Goal: Information Seeking & Learning: Learn about a topic

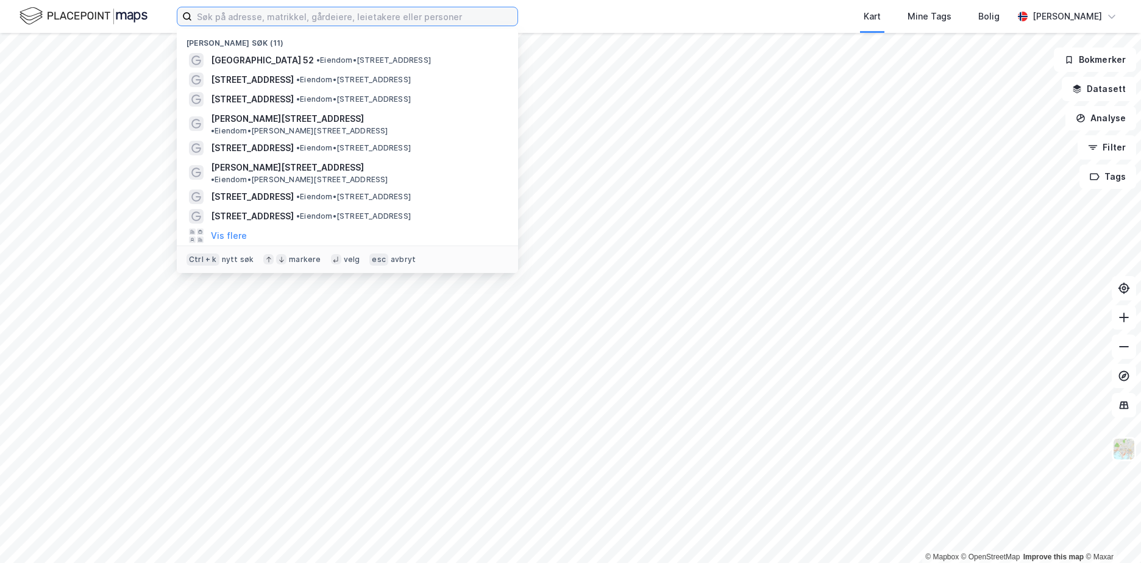
click at [411, 24] on input at bounding box center [354, 16] width 325 height 18
paste input "[PERSON_NAME] vei 34-38"
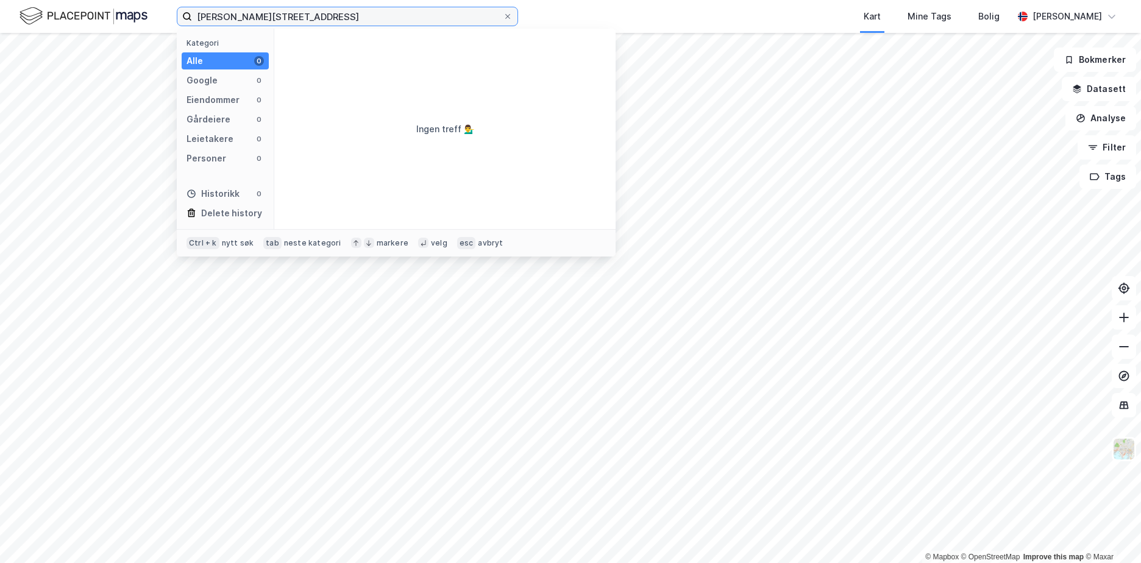
type input "[PERSON_NAME][STREET_ADDRESS]"
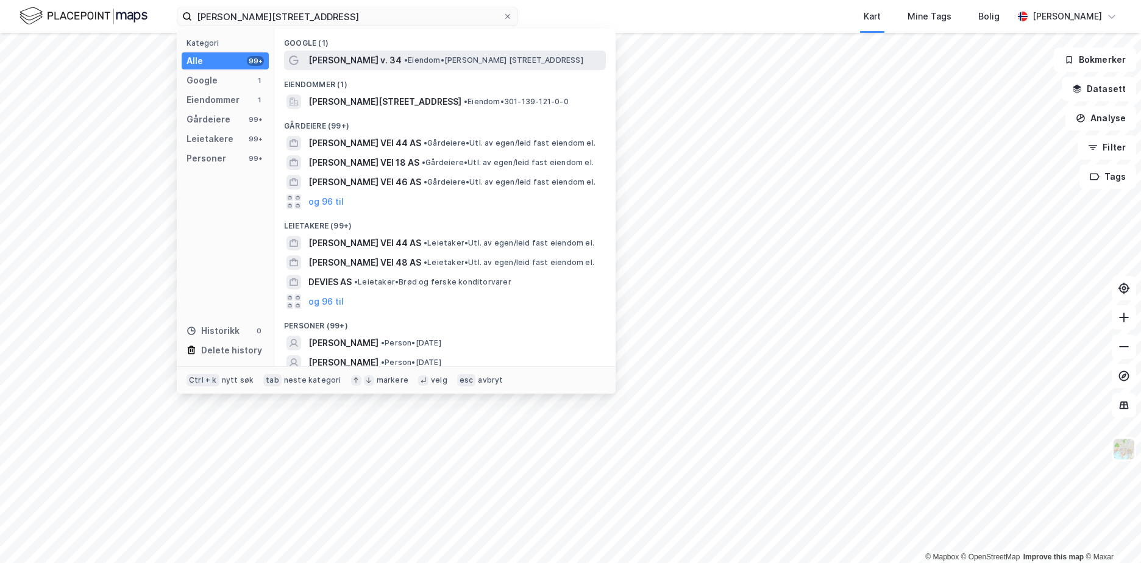
click at [419, 60] on span "• Eiendom • [PERSON_NAME][STREET_ADDRESS]" at bounding box center [493, 60] width 179 height 10
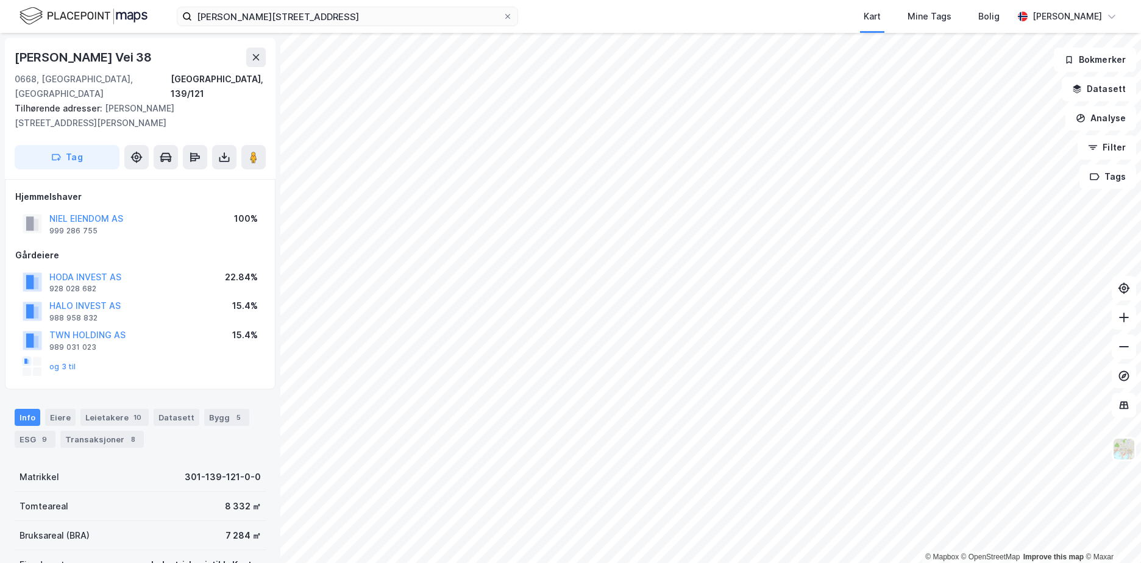
click at [564, 0] on html "[PERSON_NAME] vei 34 Kart Mine Tags [PERSON_NAME] Silje [PERSON_NAME] © Mapbox …" at bounding box center [570, 281] width 1141 height 563
click at [41, 433] on div "9" at bounding box center [44, 439] width 12 height 12
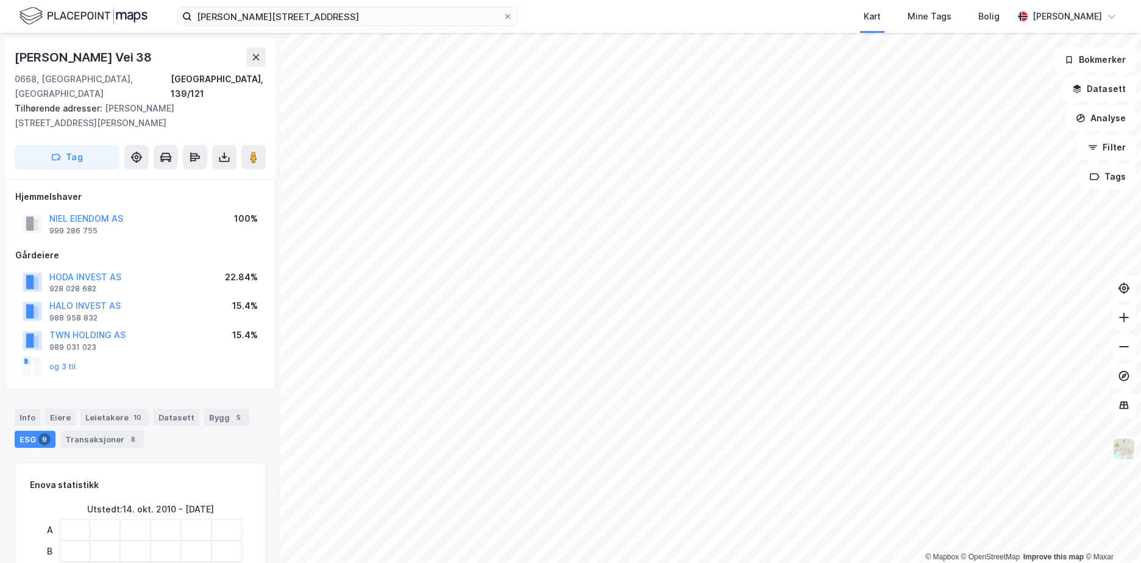
click at [188, 38] on div "[PERSON_NAME][STREET_ADDRESS] Tilhørende adresser: [PERSON_NAME][STREET_ADDRESS…" at bounding box center [140, 108] width 271 height 141
click at [292, 12] on input "[PERSON_NAME][STREET_ADDRESS]" at bounding box center [347, 16] width 311 height 18
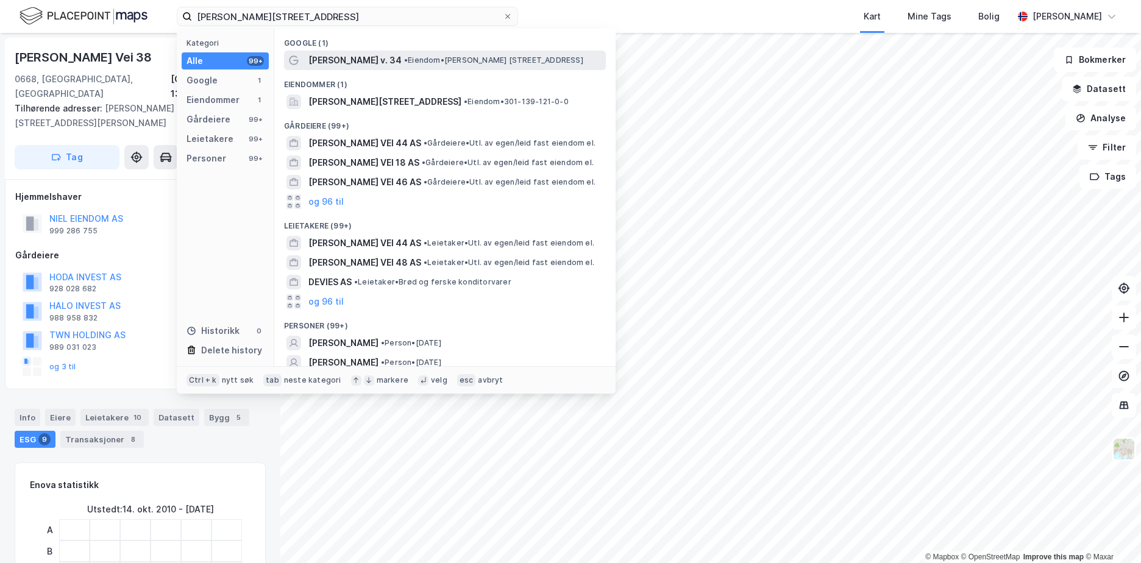
click at [395, 54] on div "[PERSON_NAME] v. 34 • Eiendom • [PERSON_NAME][STREET_ADDRESS]" at bounding box center [455, 60] width 295 height 15
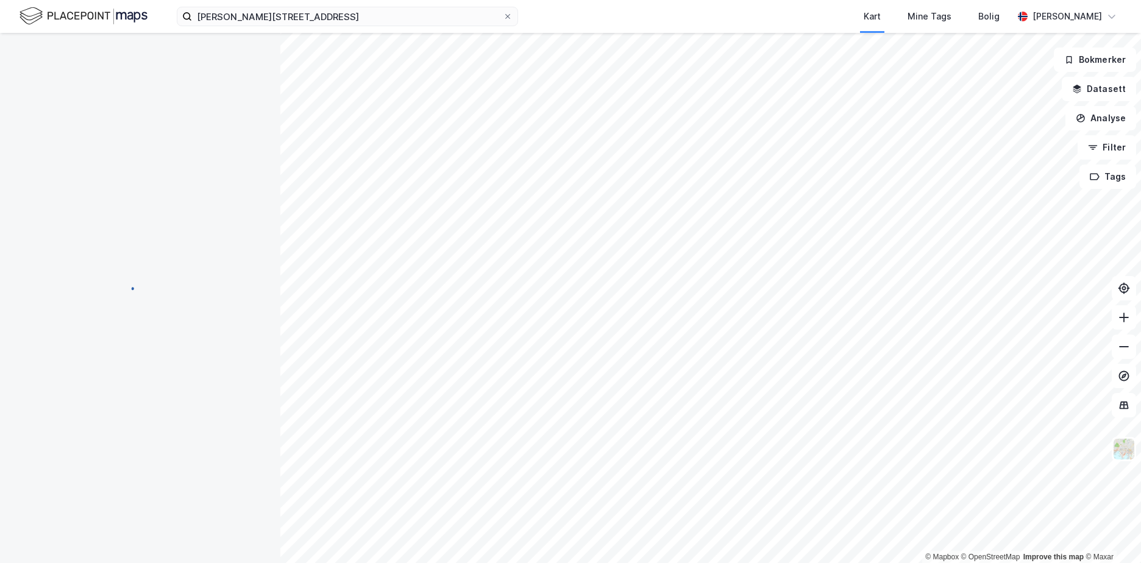
scroll to position [1, 0]
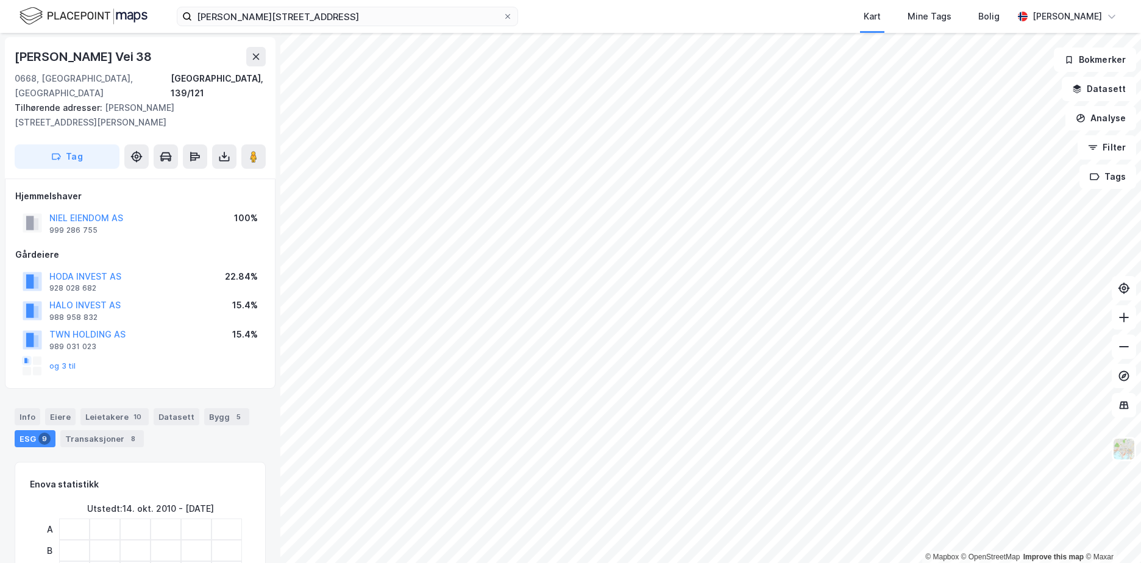
click at [667, 0] on html "[PERSON_NAME] vei 34 Kart Mine Tags [PERSON_NAME] Silje [PERSON_NAME] © Mapbox …" at bounding box center [570, 281] width 1141 height 563
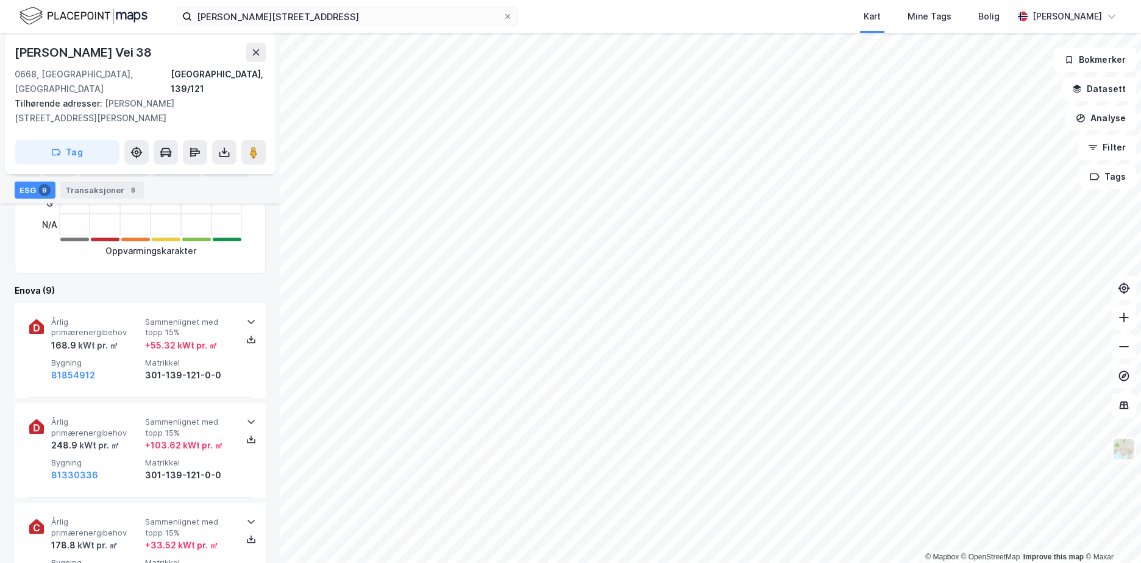
scroll to position [488, 0]
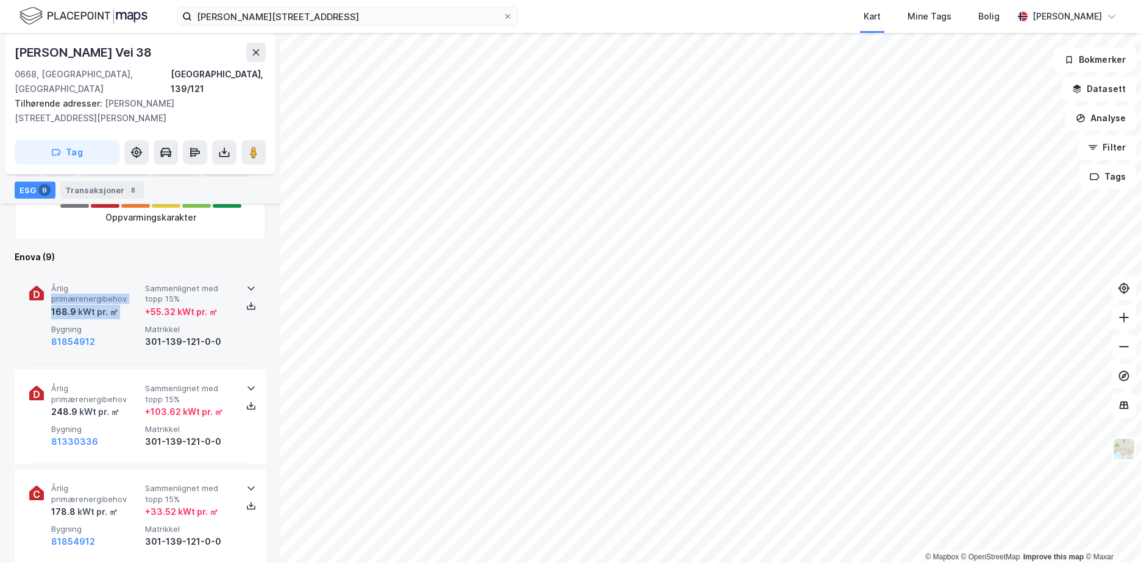
click at [143, 269] on div "Årlig primærenergibehov 168.9 kWt pr. ㎡ Sammenlignet med [PERSON_NAME] 15% + 55…" at bounding box center [140, 316] width 222 height 95
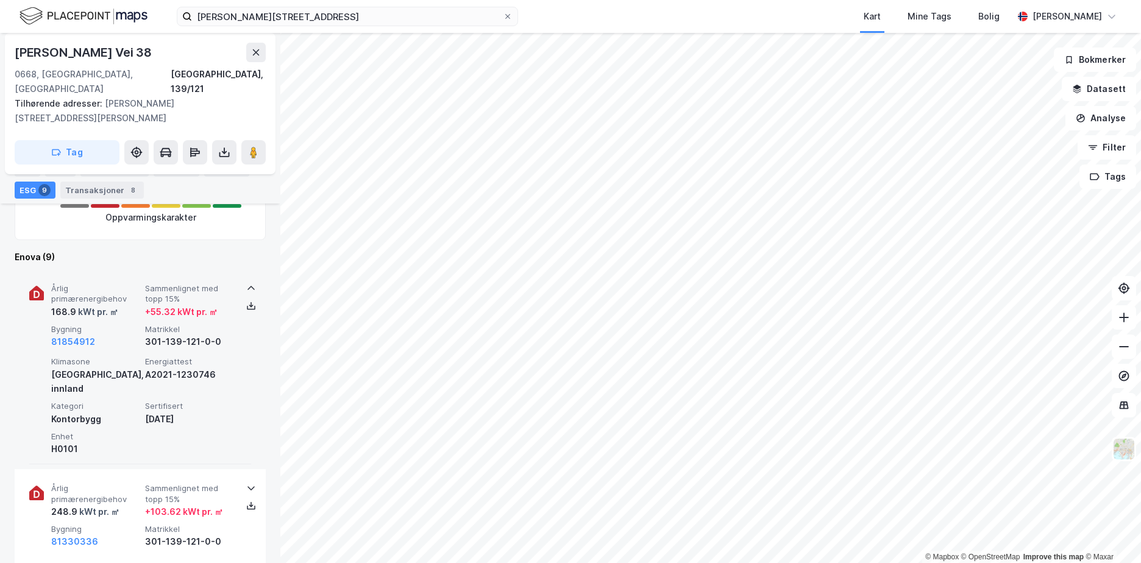
click at [249, 283] on icon at bounding box center [251, 288] width 10 height 10
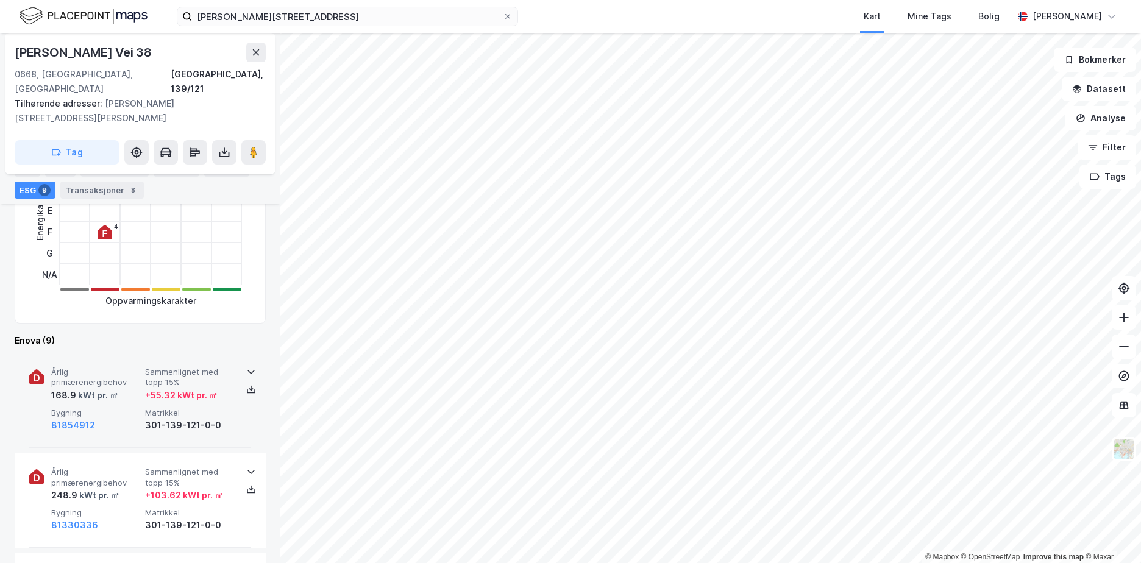
scroll to position [305, 0]
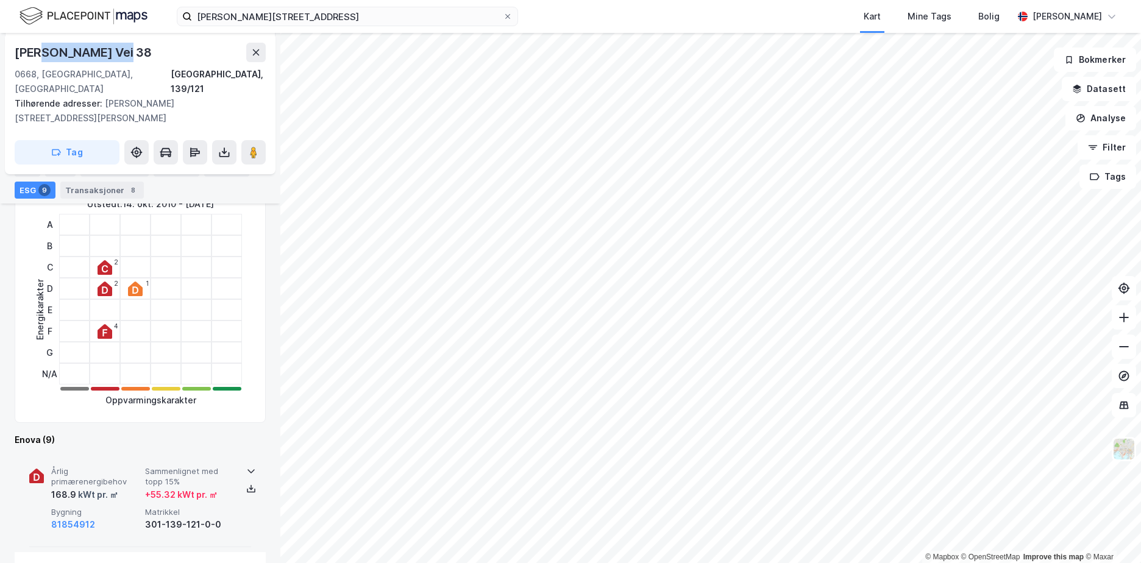
drag, startPoint x: 124, startPoint y: 58, endPoint x: 39, endPoint y: 60, distance: 85.3
click at [39, 60] on div "[PERSON_NAME] Vei 38" at bounding box center [140, 52] width 251 height 19
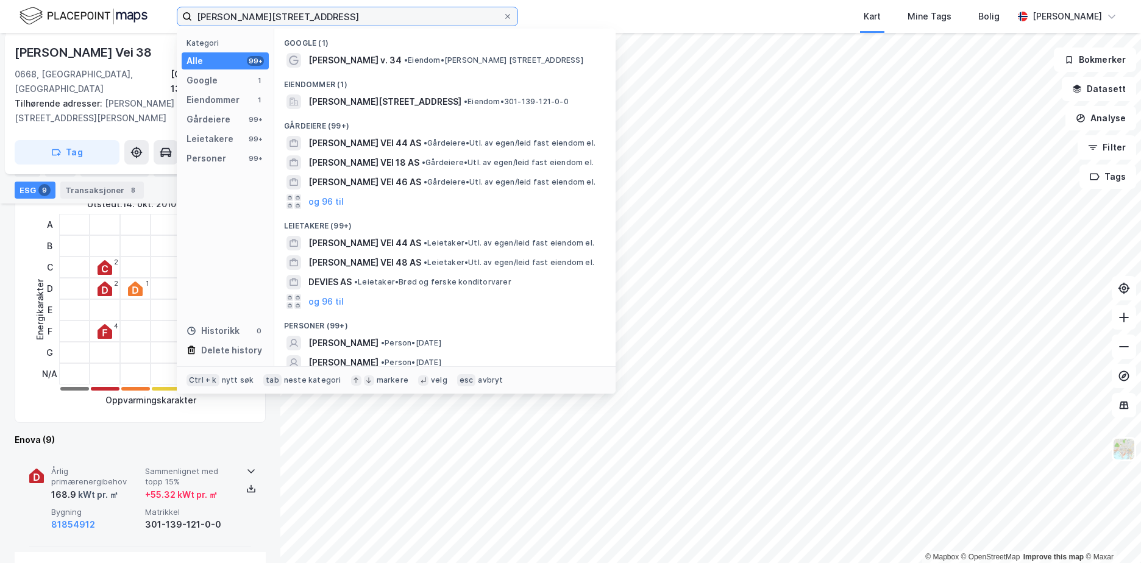
drag, startPoint x: 284, startPoint y: 22, endPoint x: 181, endPoint y: 30, distance: 103.3
click at [181, 26] on div "[PERSON_NAME] vei 34 Kategori Alle 99+ Google 1 Eiendommer 1 Gårdeiere 99+ Leie…" at bounding box center [347, 16] width 341 height 19
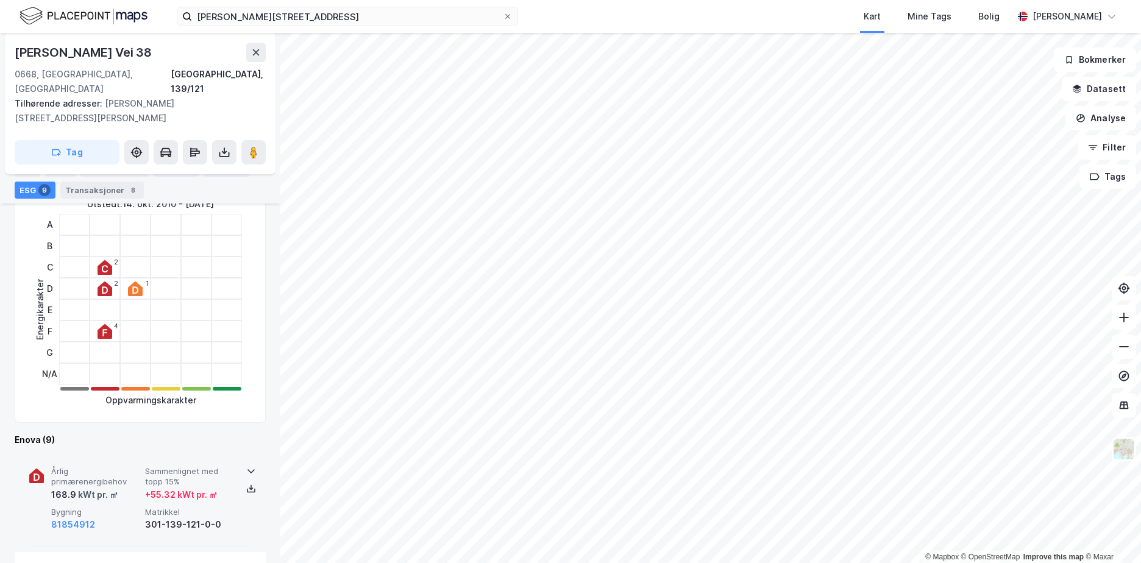
click at [564, 9] on div "[PERSON_NAME] vei 34 Kart Mine Tags [PERSON_NAME] Silje [PERSON_NAME]" at bounding box center [570, 16] width 1141 height 33
click at [120, 466] on span "Årlig primærenergibehov" at bounding box center [95, 476] width 89 height 21
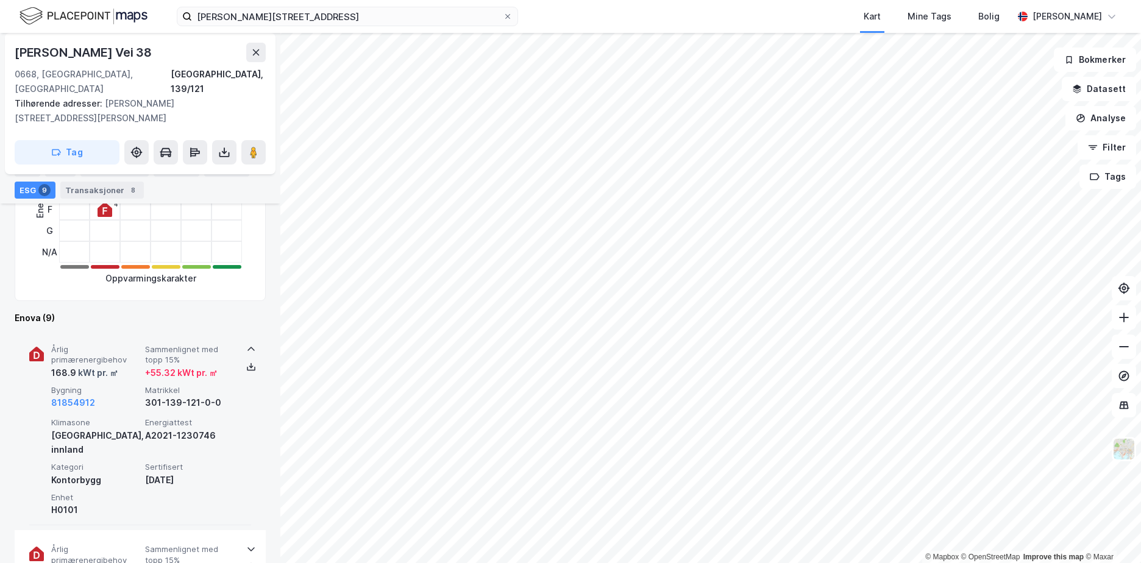
scroll to position [488, 0]
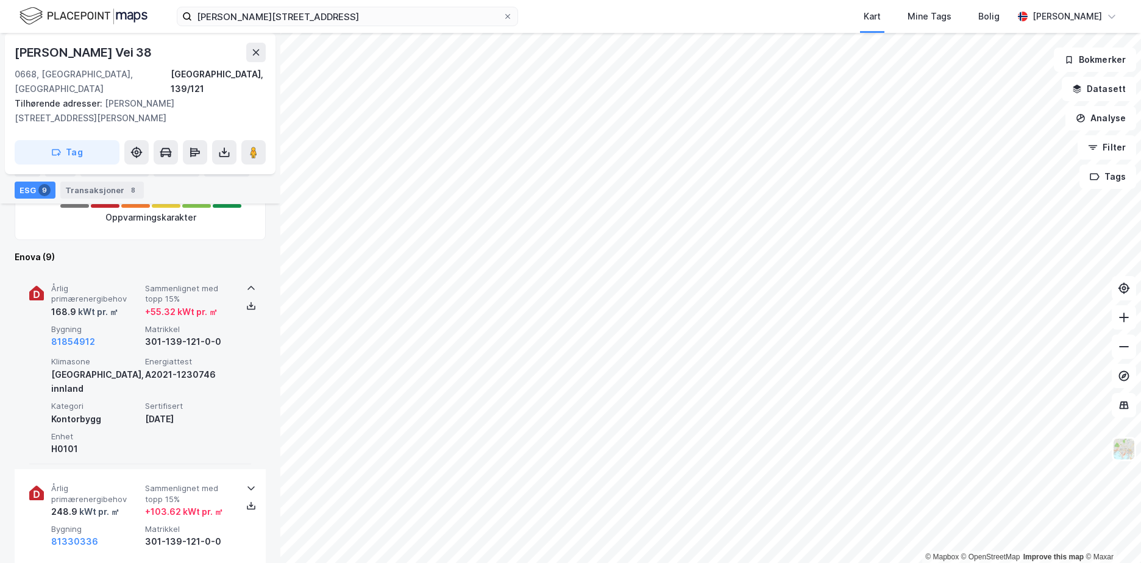
click at [134, 283] on span "Årlig primærenergibehov" at bounding box center [95, 293] width 89 height 21
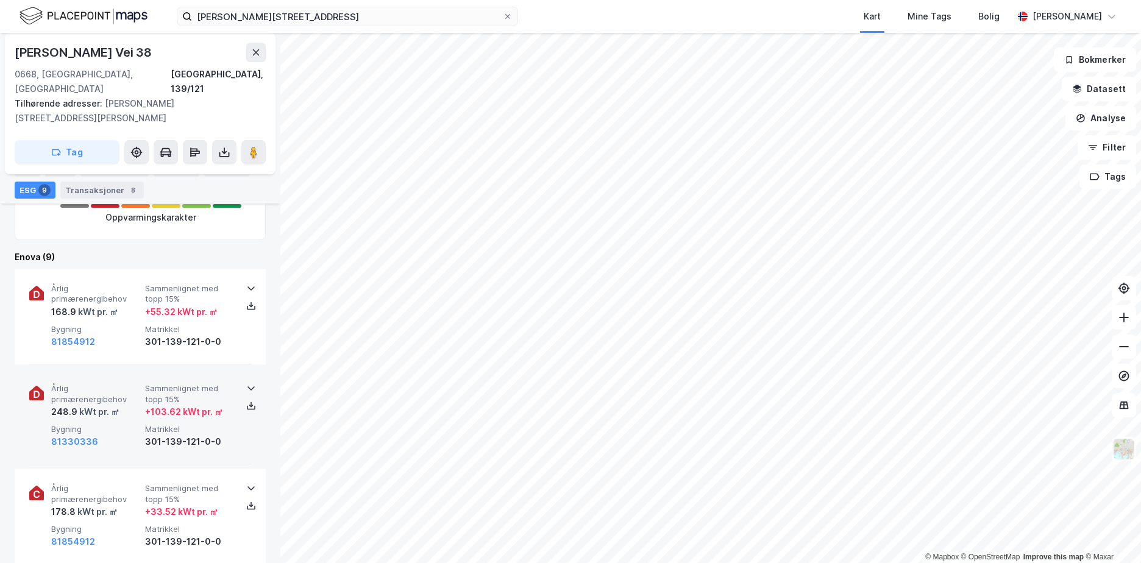
click at [108, 369] on div "Årlig primærenergibehov 248.9 kWt pr. ㎡ Sammenlignet med [PERSON_NAME] 15% + 10…" at bounding box center [140, 416] width 222 height 95
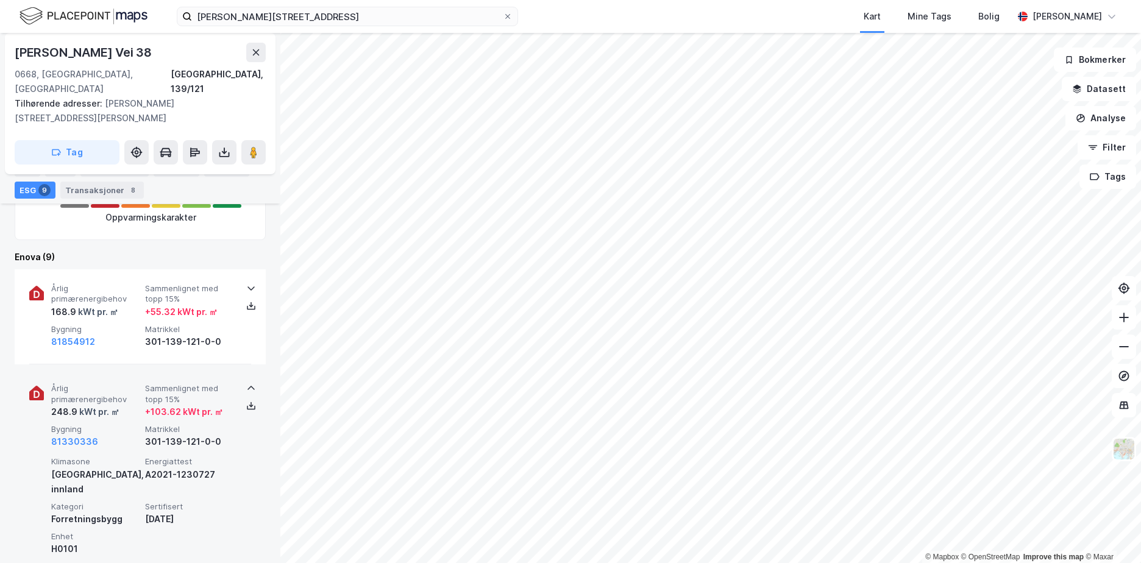
click at [108, 369] on div "Årlig primærenergibehov 248.9 kWt pr. ㎡ Sammenlignet med [PERSON_NAME] 15% + 10…" at bounding box center [140, 466] width 222 height 195
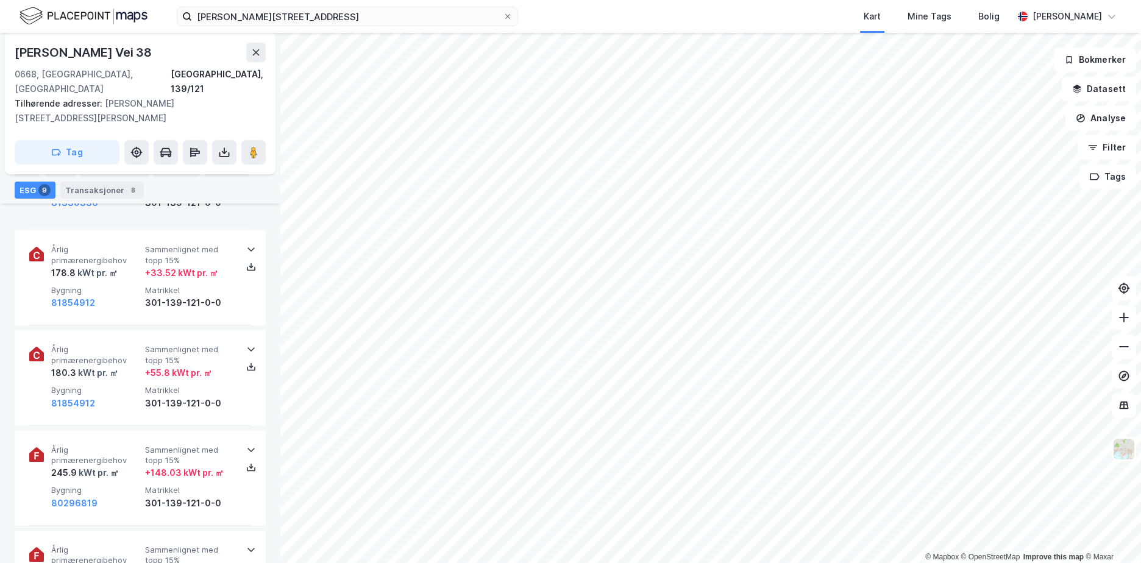
scroll to position [732, 0]
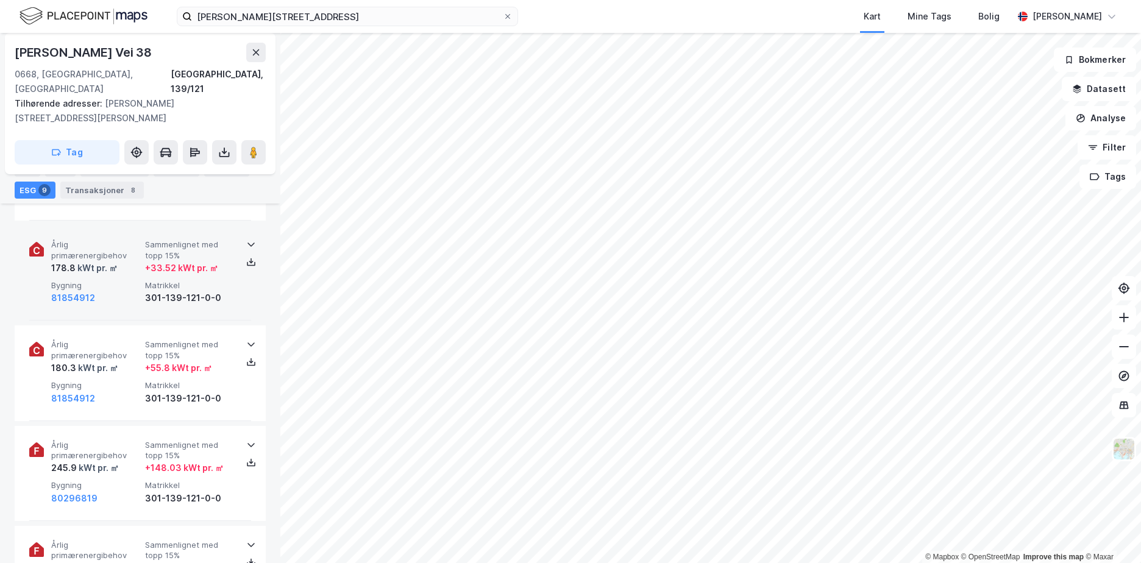
click at [121, 239] on span "Årlig primærenergibehov" at bounding box center [95, 249] width 89 height 21
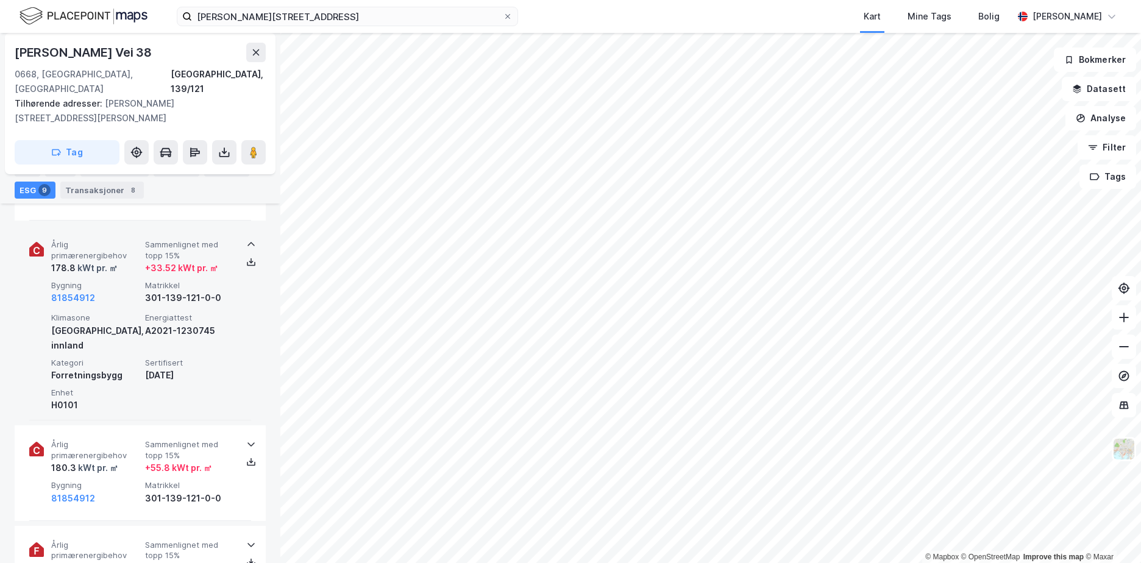
click at [115, 239] on span "Årlig primærenergibehov" at bounding box center [95, 249] width 89 height 21
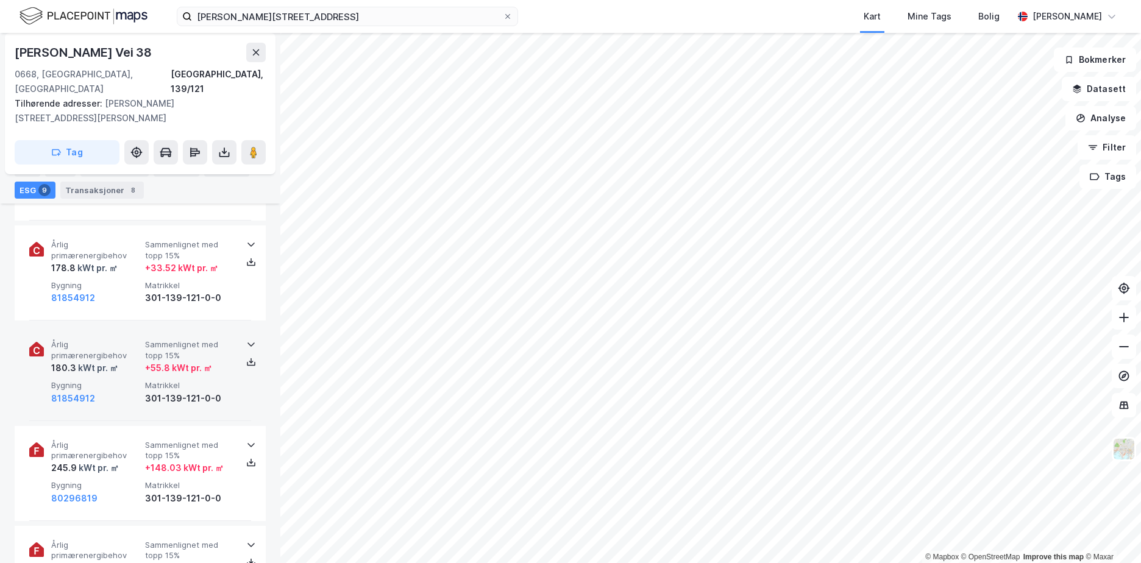
click at [91, 339] on span "Årlig primærenergibehov" at bounding box center [95, 349] width 89 height 21
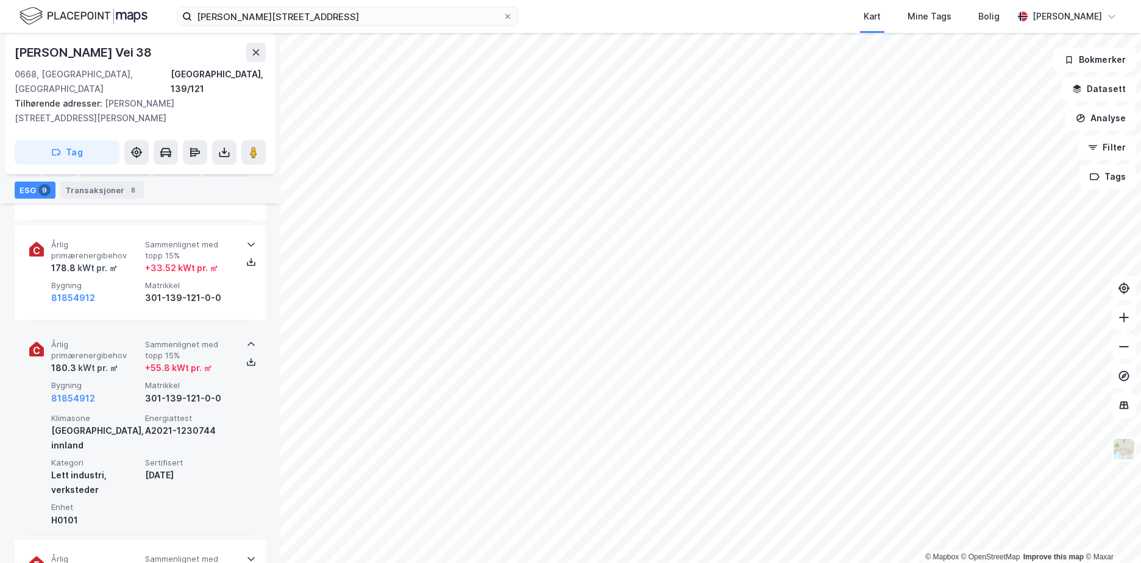
click at [121, 339] on span "Årlig primærenergibehov" at bounding box center [95, 349] width 89 height 21
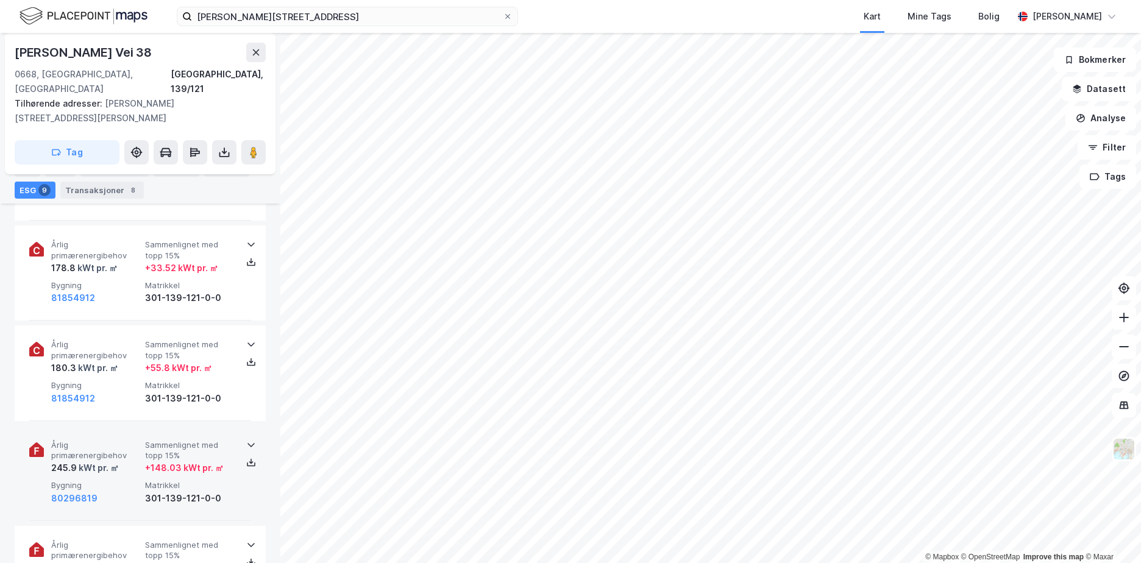
click at [90, 440] on span "Årlig primærenergibehov" at bounding box center [95, 450] width 89 height 21
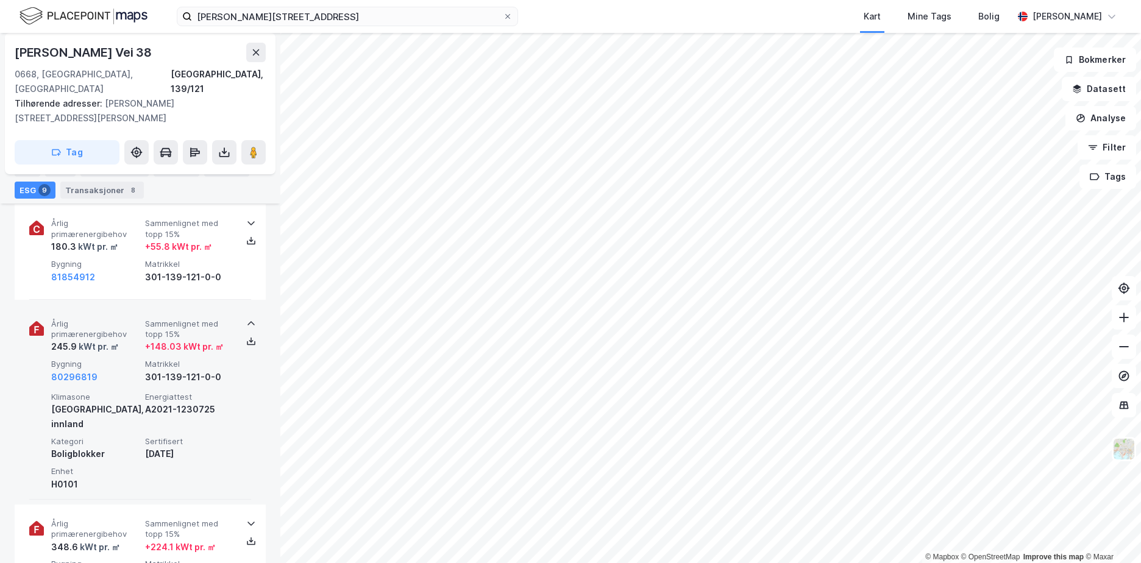
scroll to position [854, 0]
click at [111, 318] on span "Årlig primærenergibehov" at bounding box center [95, 328] width 89 height 21
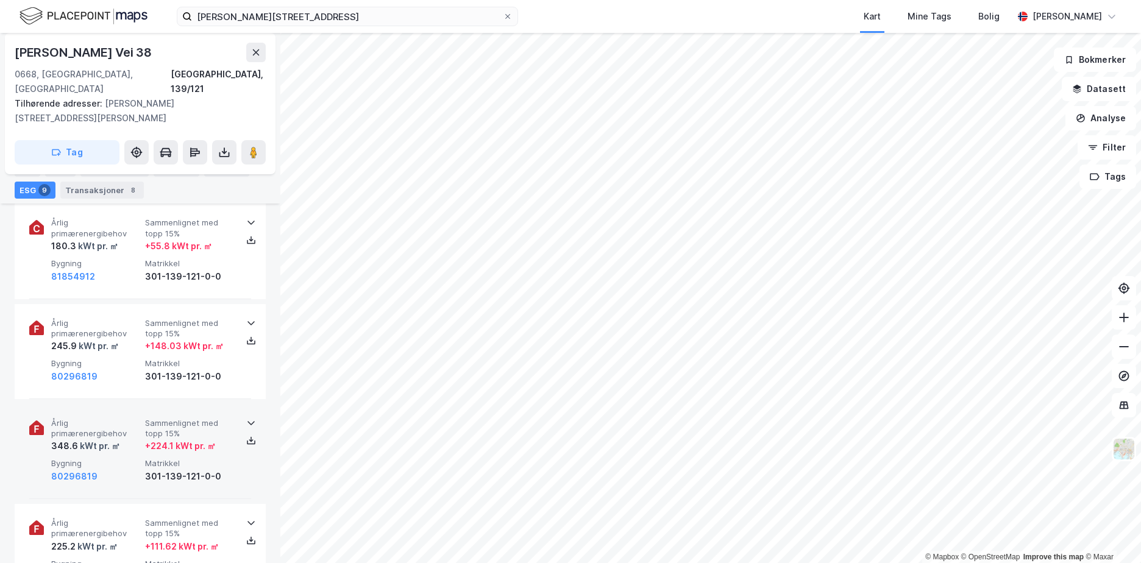
click at [105, 418] on span "Årlig primærenergibehov" at bounding box center [95, 428] width 89 height 21
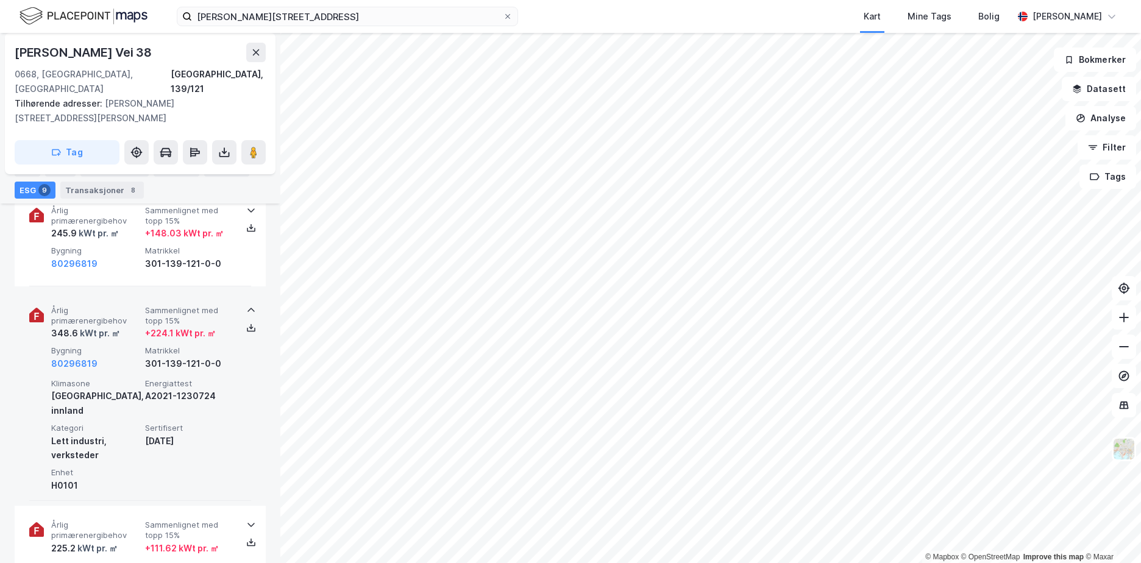
scroll to position [975, 0]
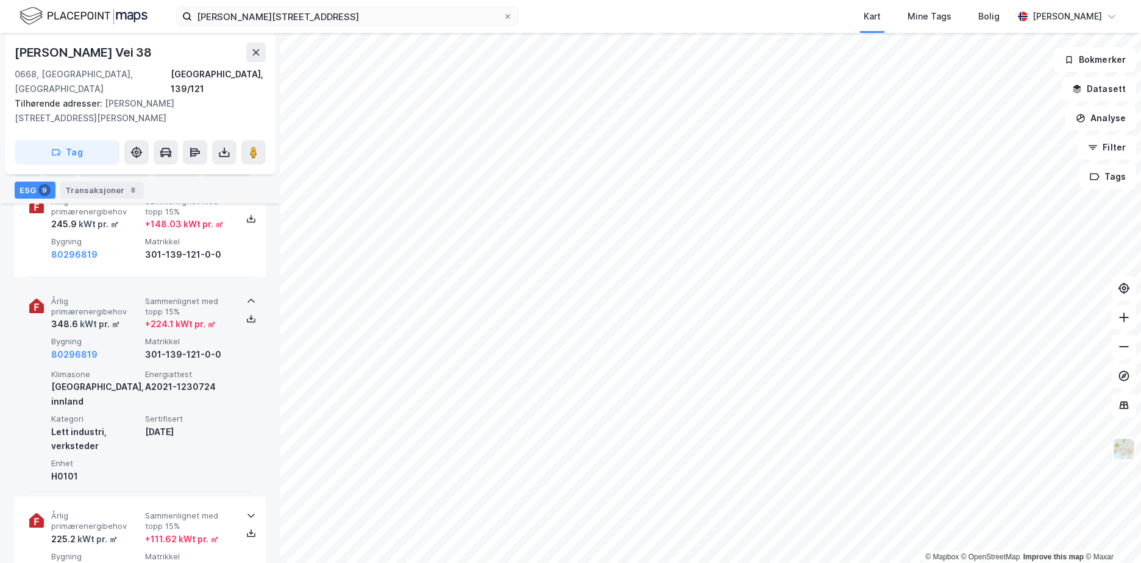
click at [110, 317] on div "kWt pr. ㎡" at bounding box center [99, 324] width 42 height 15
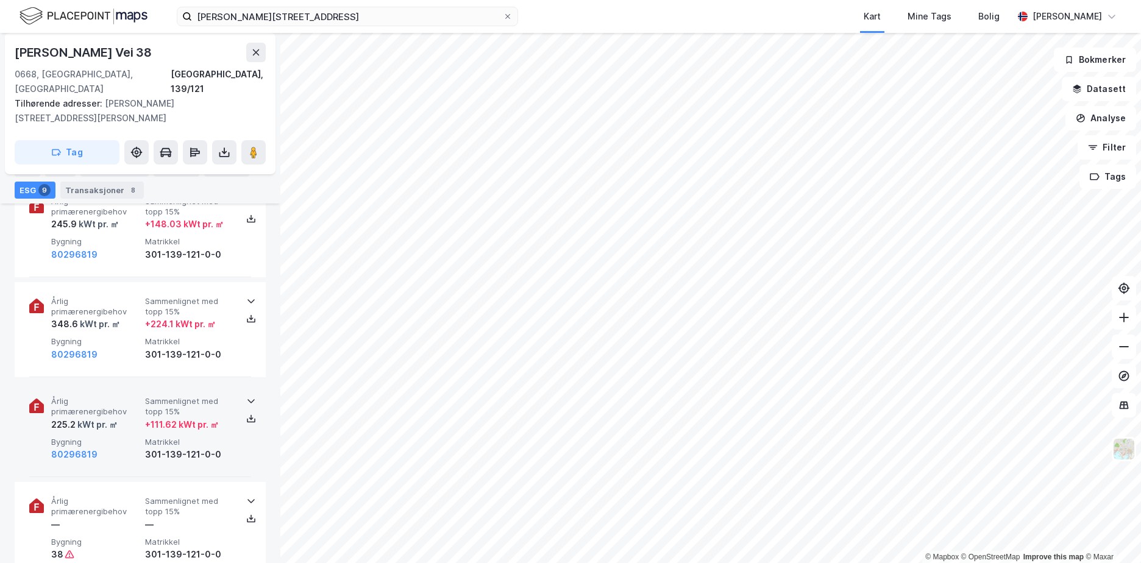
click at [104, 396] on span "Årlig primærenergibehov" at bounding box center [95, 406] width 89 height 21
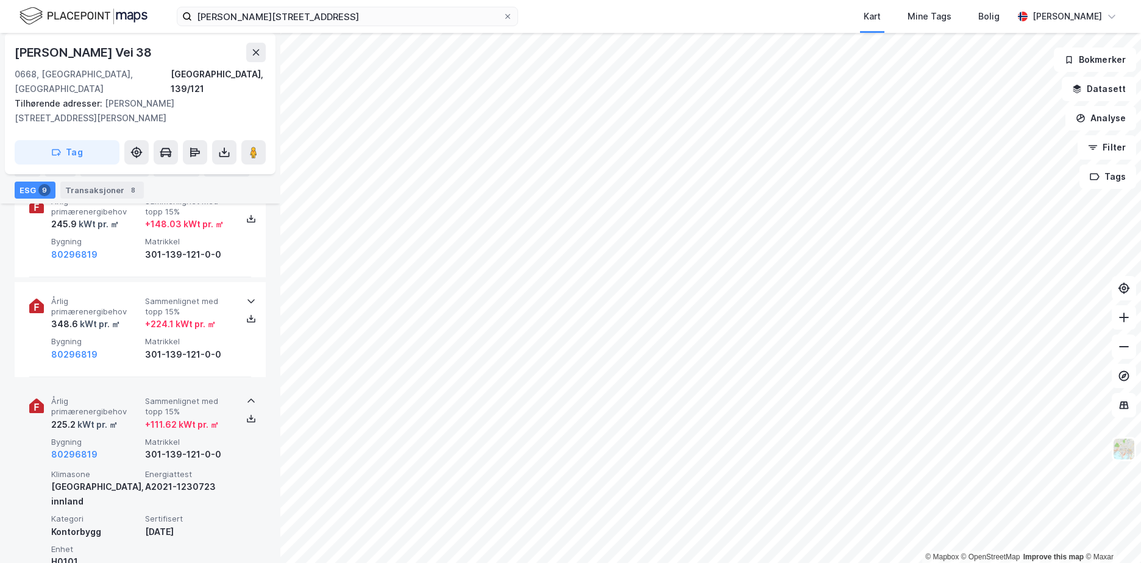
click at [101, 396] on span "Årlig primærenergibehov" at bounding box center [95, 406] width 89 height 21
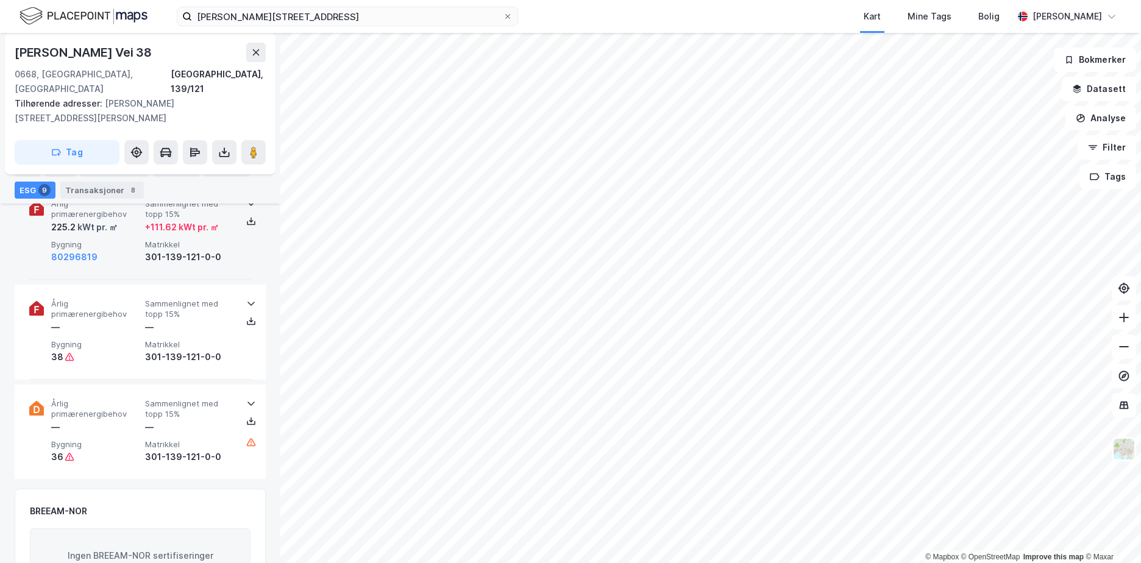
scroll to position [1219, 0]
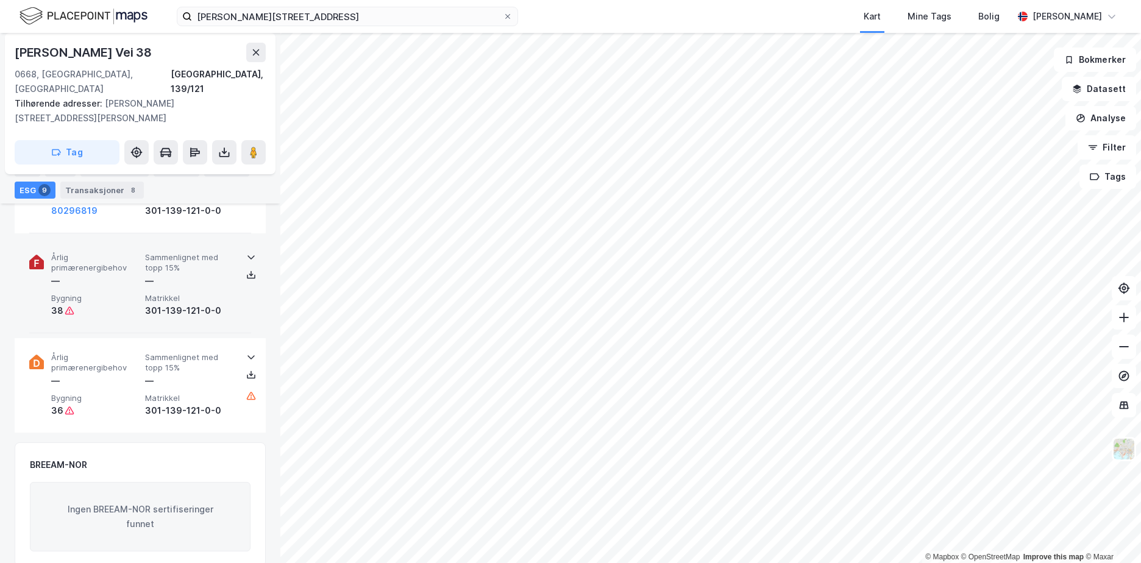
click at [112, 252] on span "Årlig primærenergibehov" at bounding box center [95, 262] width 89 height 21
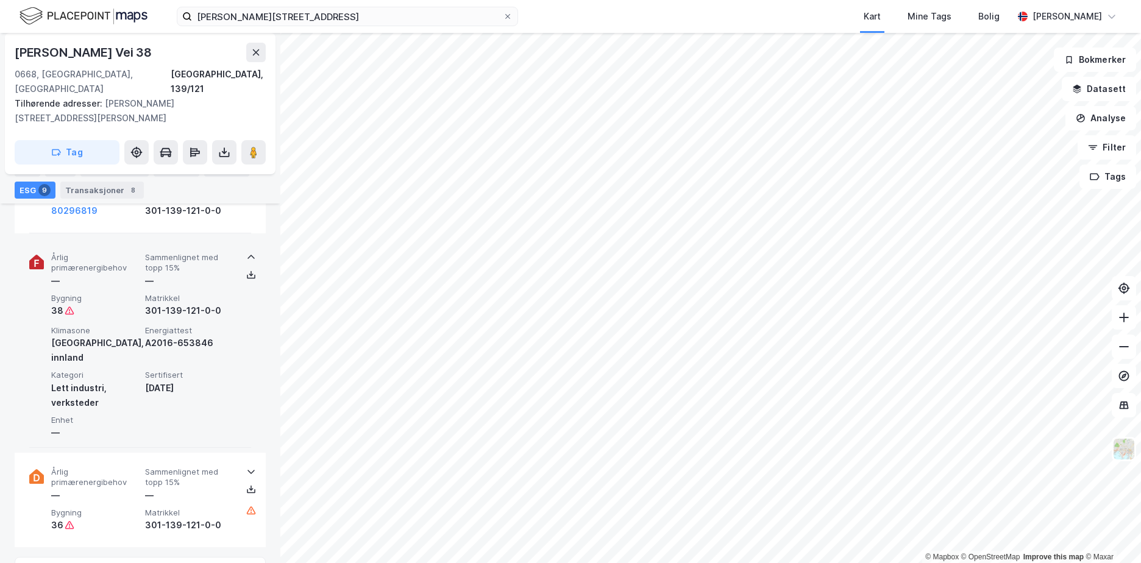
click at [119, 238] on div "Årlig primærenergibehov — Sammenlignet med [PERSON_NAME] 15% — Bygning 38 Matri…" at bounding box center [140, 343] width 222 height 210
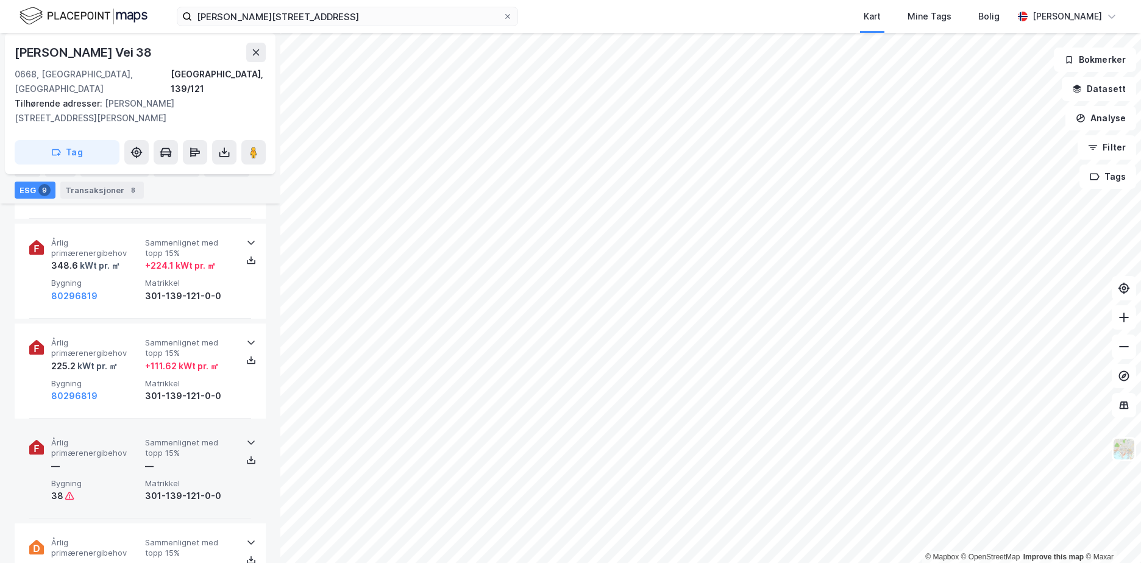
scroll to position [915, 0]
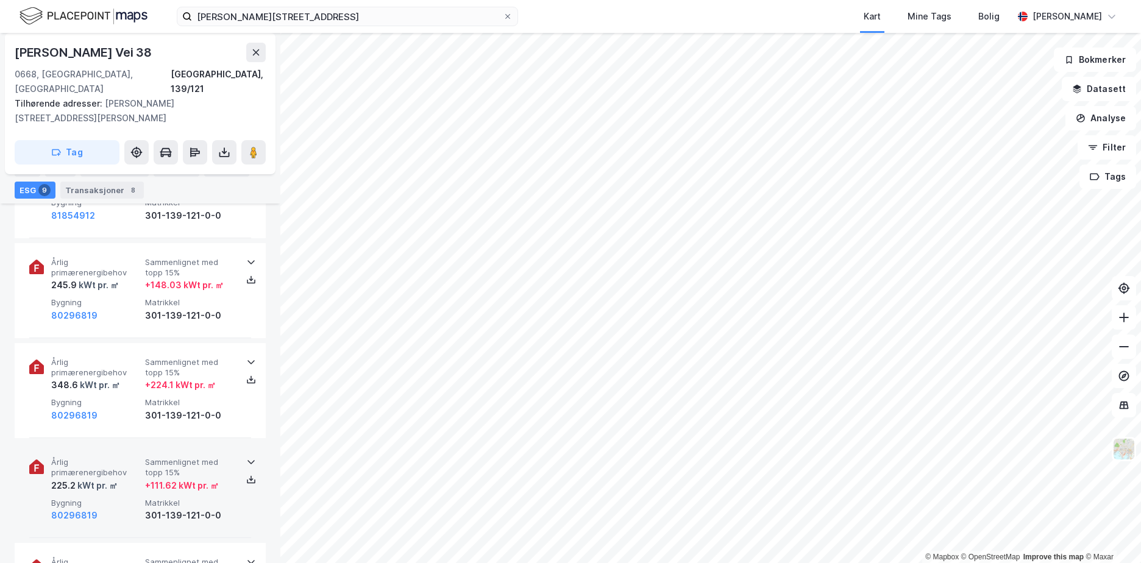
click at [93, 457] on span "Årlig primærenergibehov" at bounding box center [95, 467] width 89 height 21
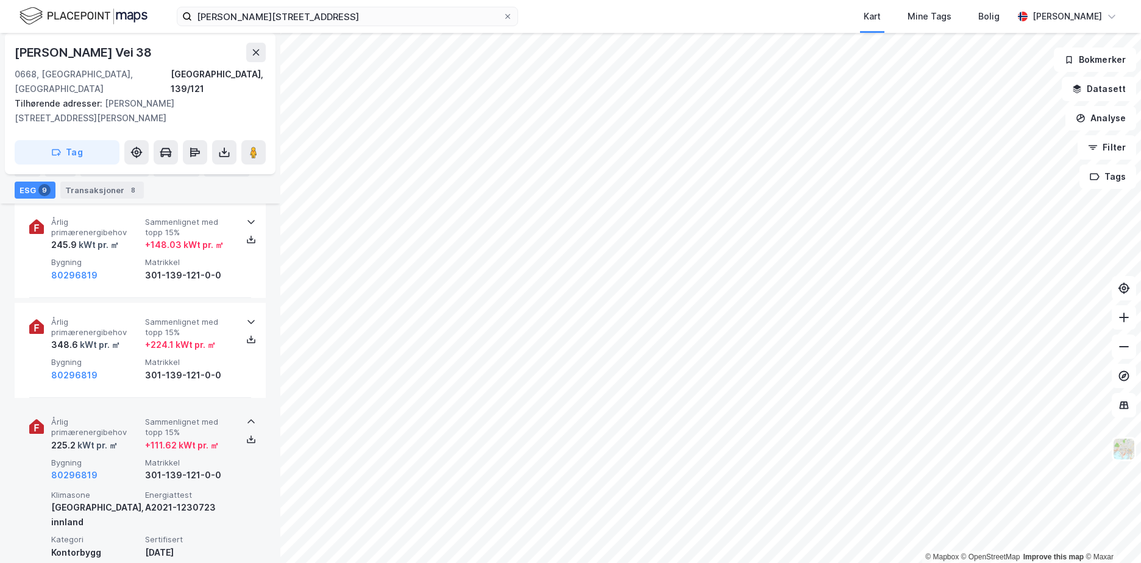
scroll to position [975, 0]
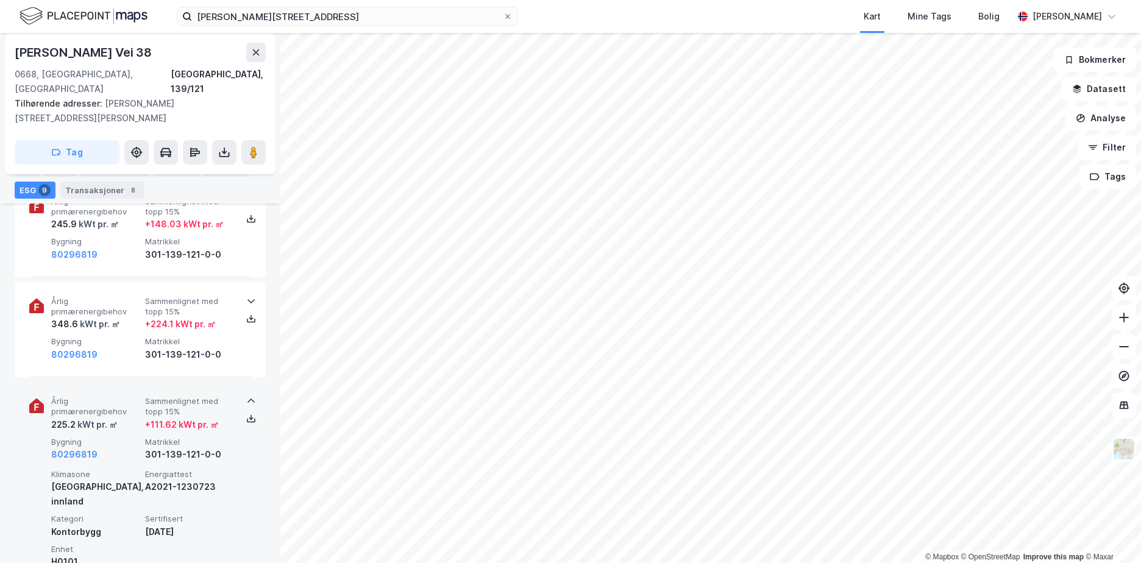
click at [108, 417] on div "kWt pr. ㎡" at bounding box center [97, 424] width 42 height 15
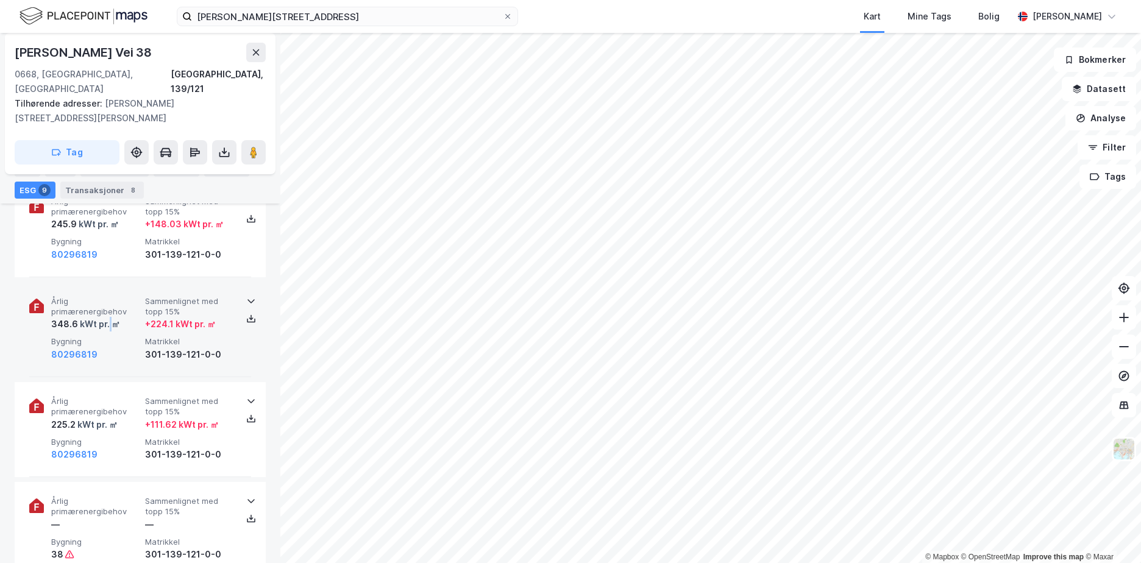
click at [112, 317] on div "kWt pr. ㎡" at bounding box center [99, 324] width 42 height 15
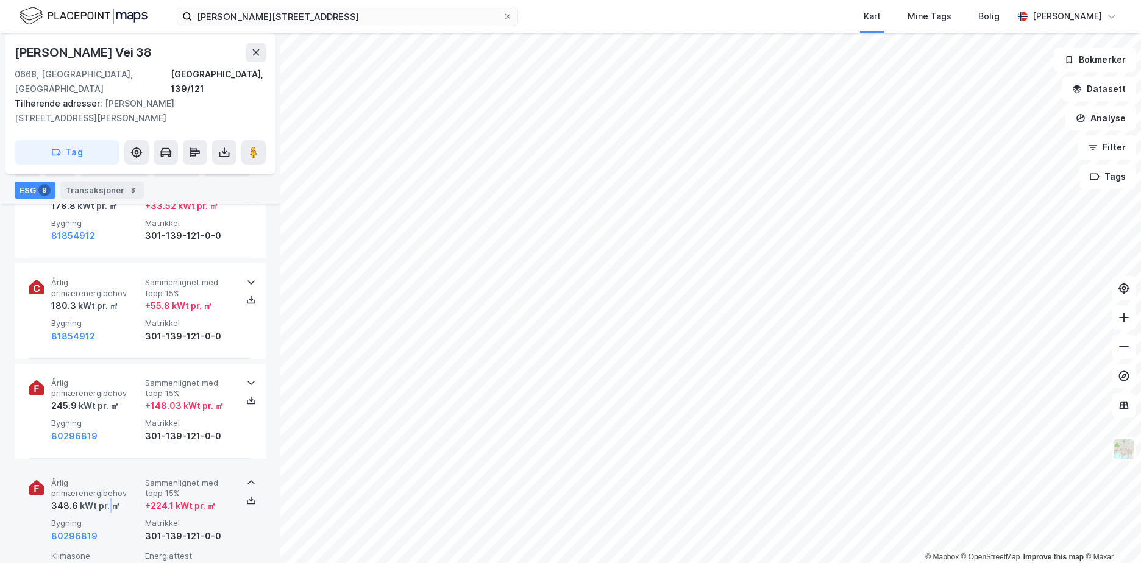
scroll to position [793, 0]
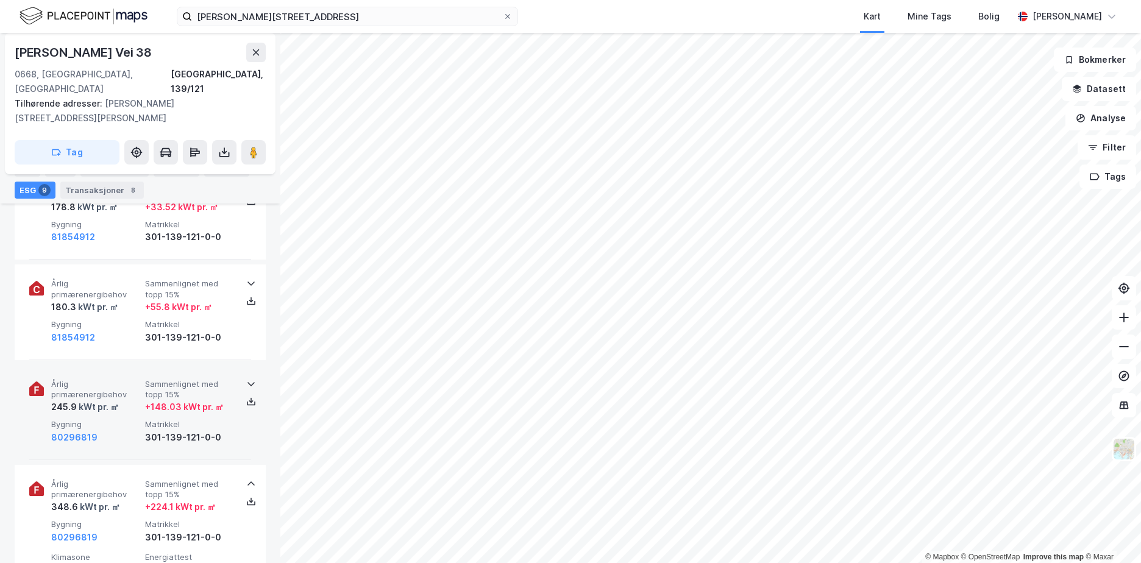
click at [91, 379] on span "Årlig primærenergibehov" at bounding box center [95, 389] width 89 height 21
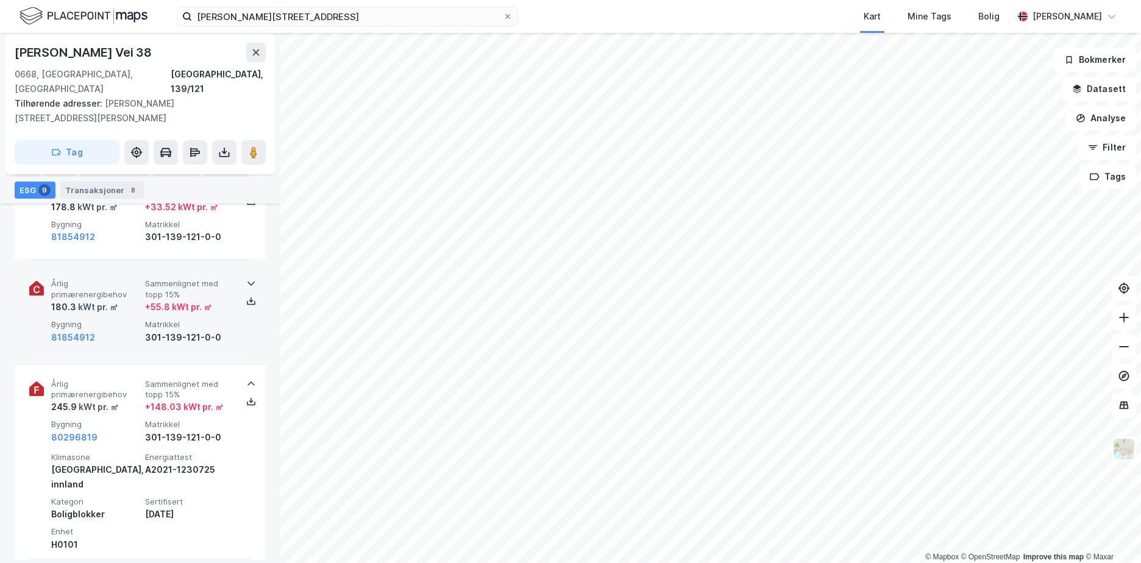
click at [121, 264] on div "Årlig primærenergibehov 180.3 kWt pr. ㎡ Sammenlignet med [PERSON_NAME] 15% + 55…" at bounding box center [140, 311] width 222 height 95
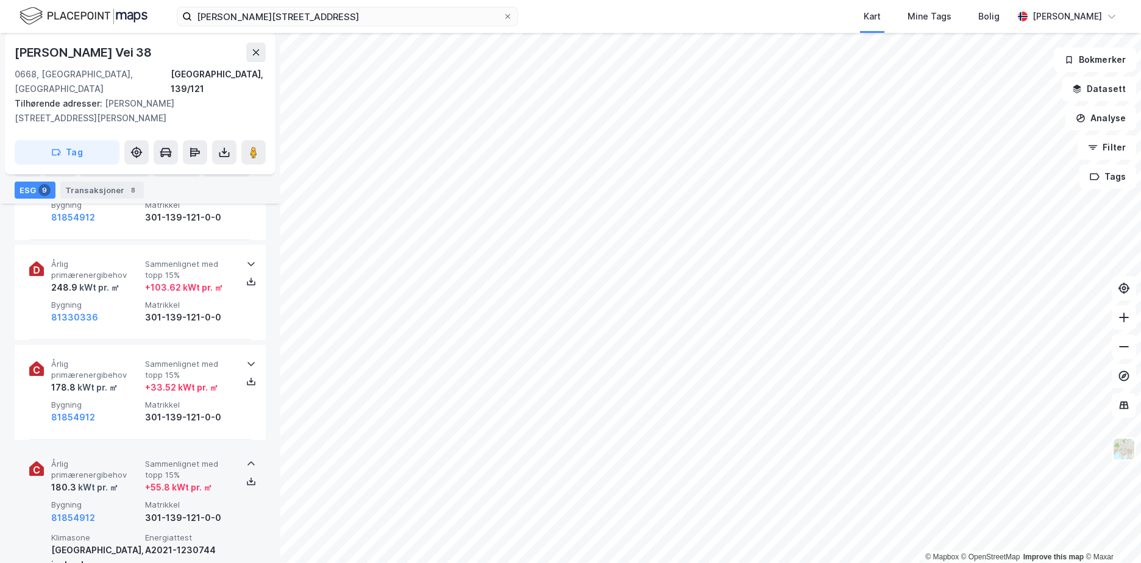
scroll to position [610, 0]
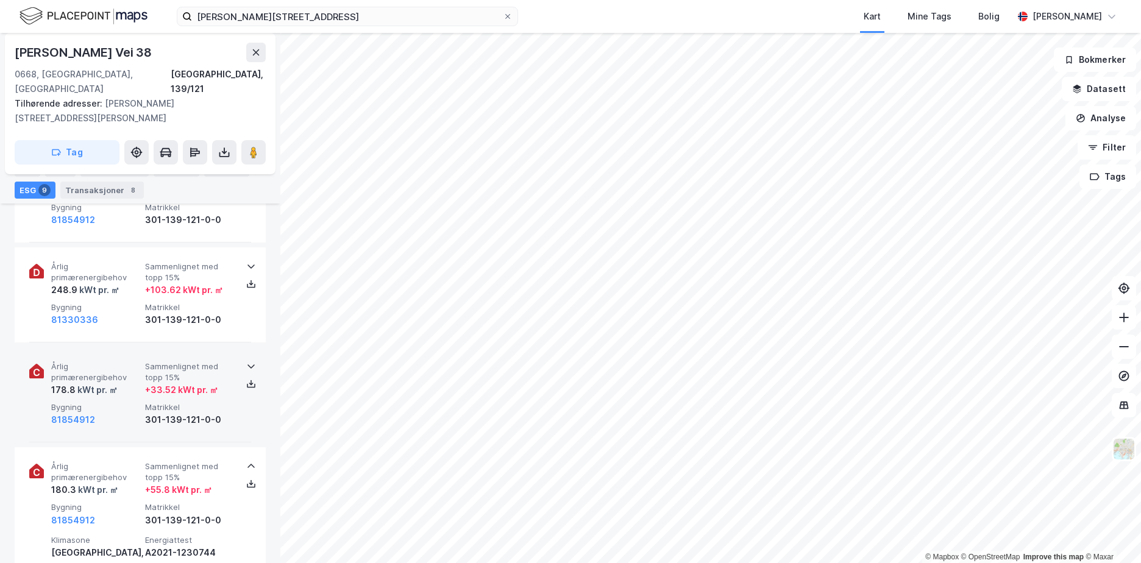
click at [96, 361] on span "Årlig primærenergibehov" at bounding box center [95, 371] width 89 height 21
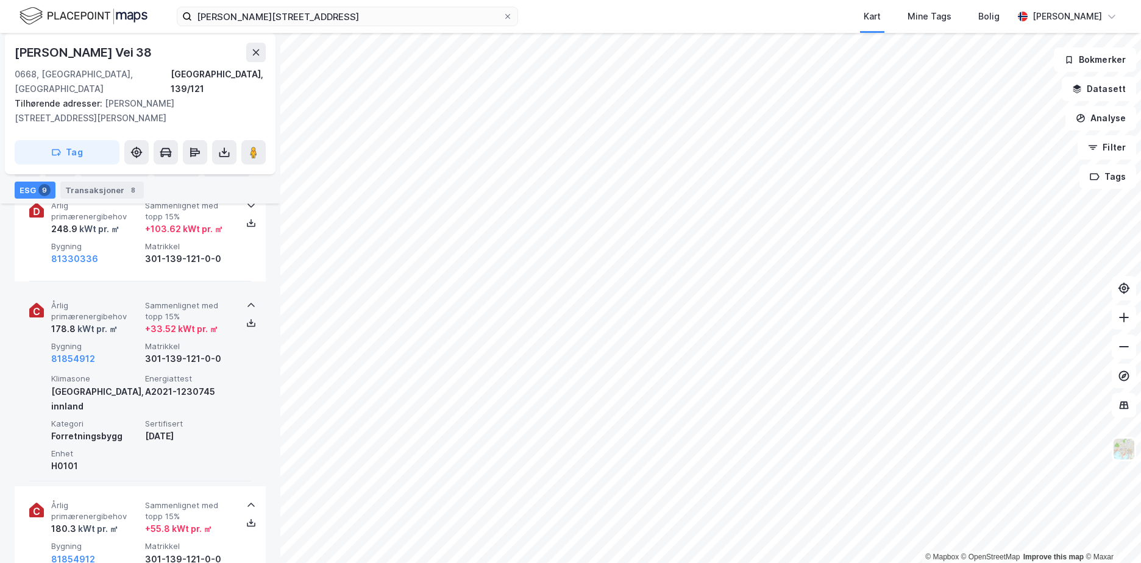
scroll to position [732, 0]
